Goal: Obtain resource: Obtain resource

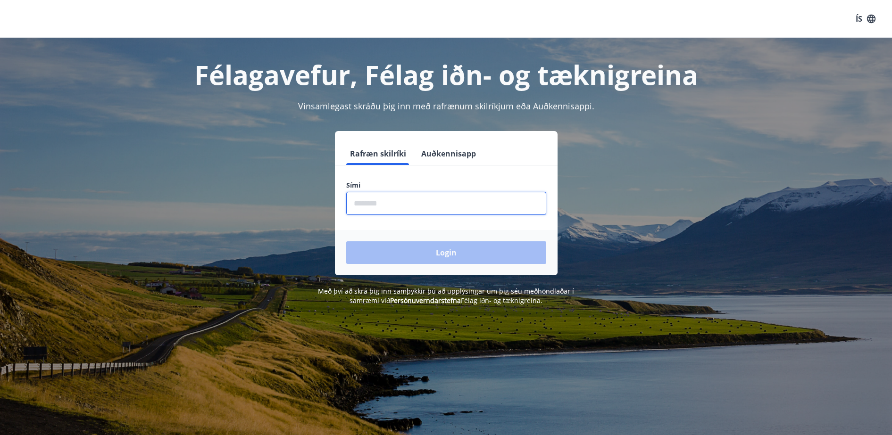
click at [479, 202] on input "phone" at bounding box center [446, 203] width 200 height 23
type input "********"
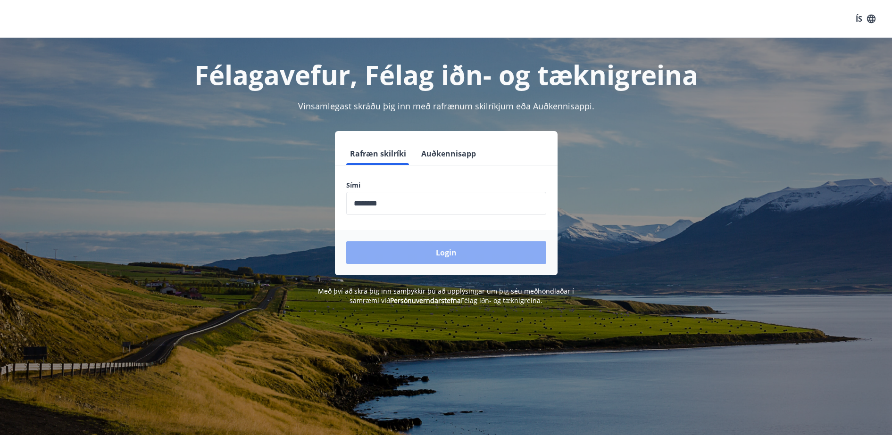
click at [428, 250] on button "Login" at bounding box center [446, 252] width 200 height 23
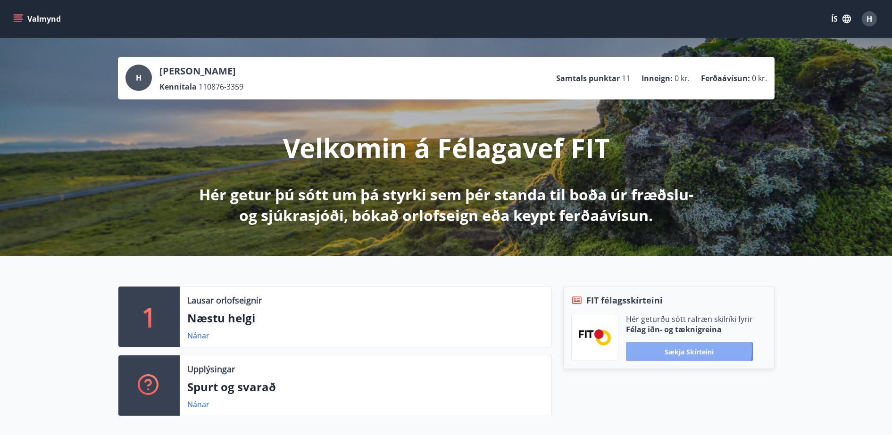
click at [686, 349] on button "Sækja skírteini" at bounding box center [689, 351] width 127 height 19
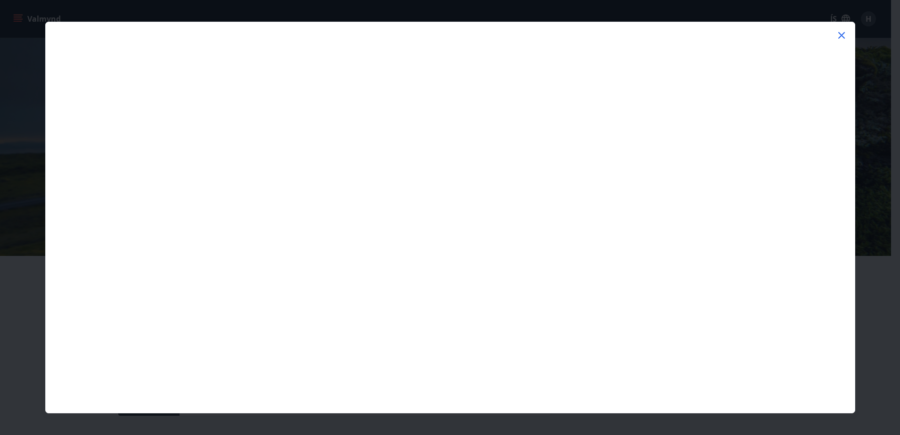
click at [842, 36] on icon at bounding box center [842, 35] width 7 height 7
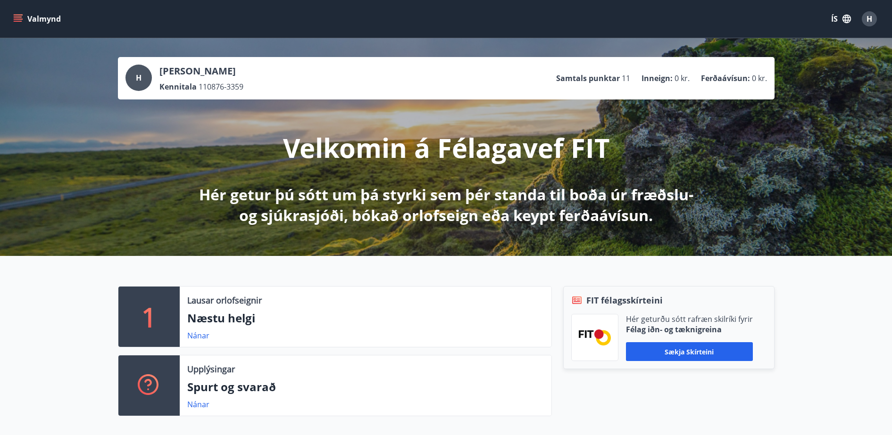
click at [25, 17] on button "Valmynd" at bounding box center [37, 18] width 53 height 17
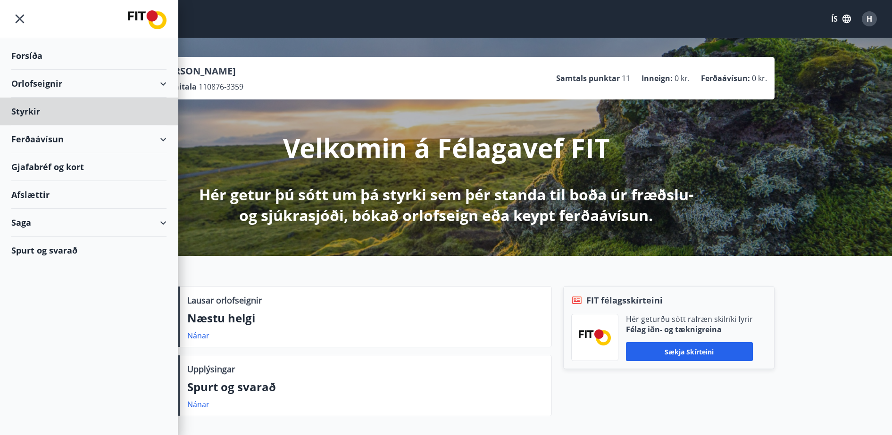
click at [35, 55] on div "Forsíða" at bounding box center [88, 56] width 155 height 28
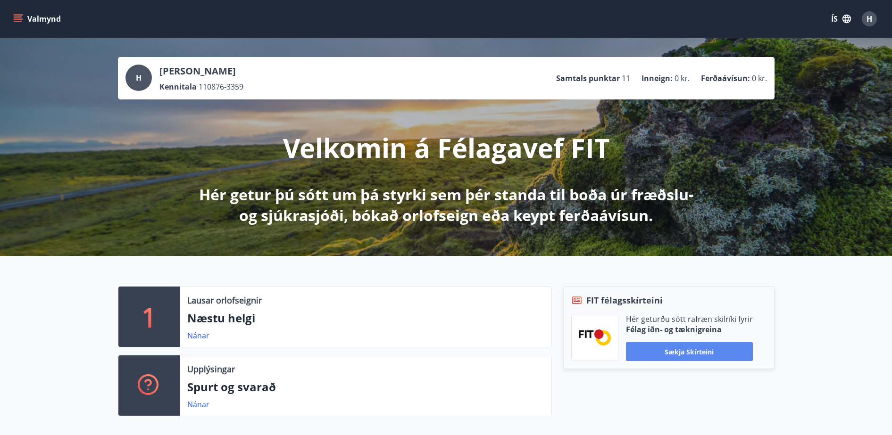
click at [676, 347] on button "Sækja skírteini" at bounding box center [689, 351] width 127 height 19
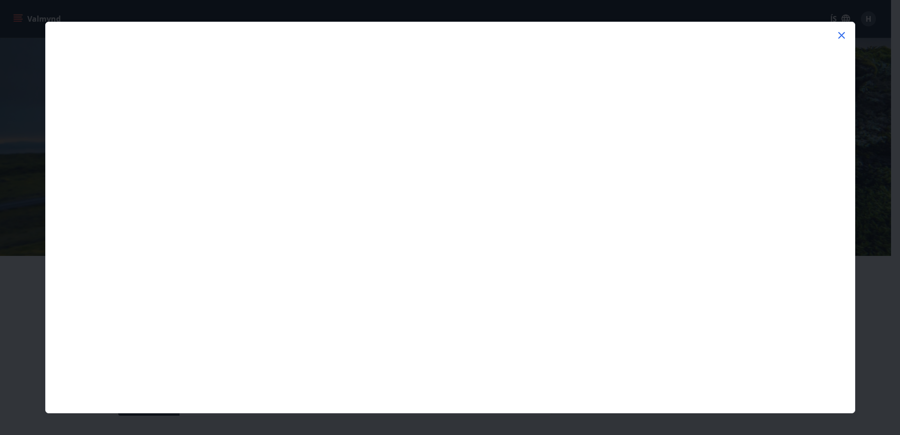
click at [842, 35] on icon at bounding box center [841, 35] width 1 height 1
